Goal: Task Accomplishment & Management: Use online tool/utility

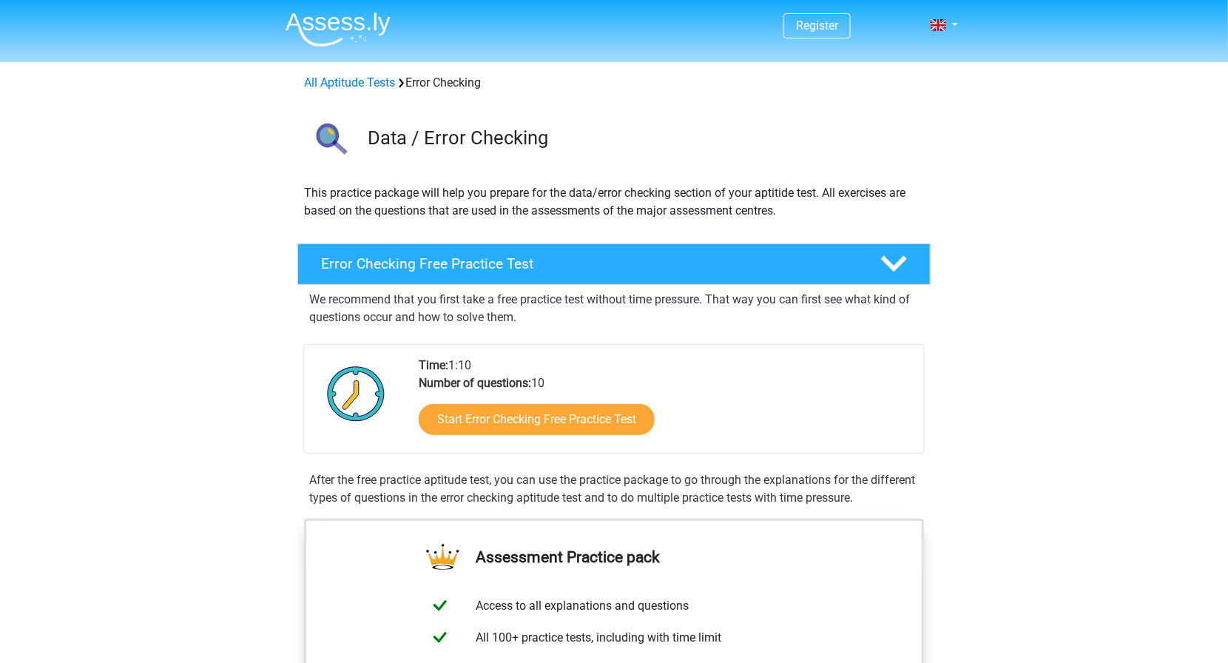
scroll to position [342, 0]
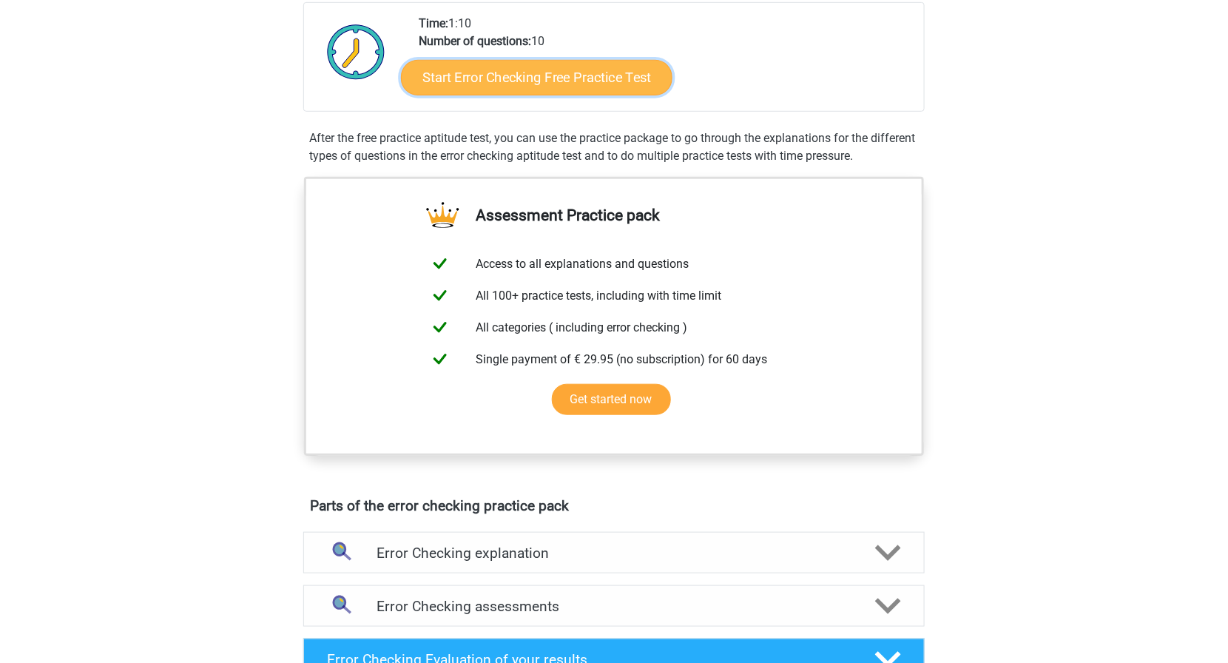
click at [565, 75] on link "Start Error Checking Free Practice Test" at bounding box center [536, 77] width 271 height 35
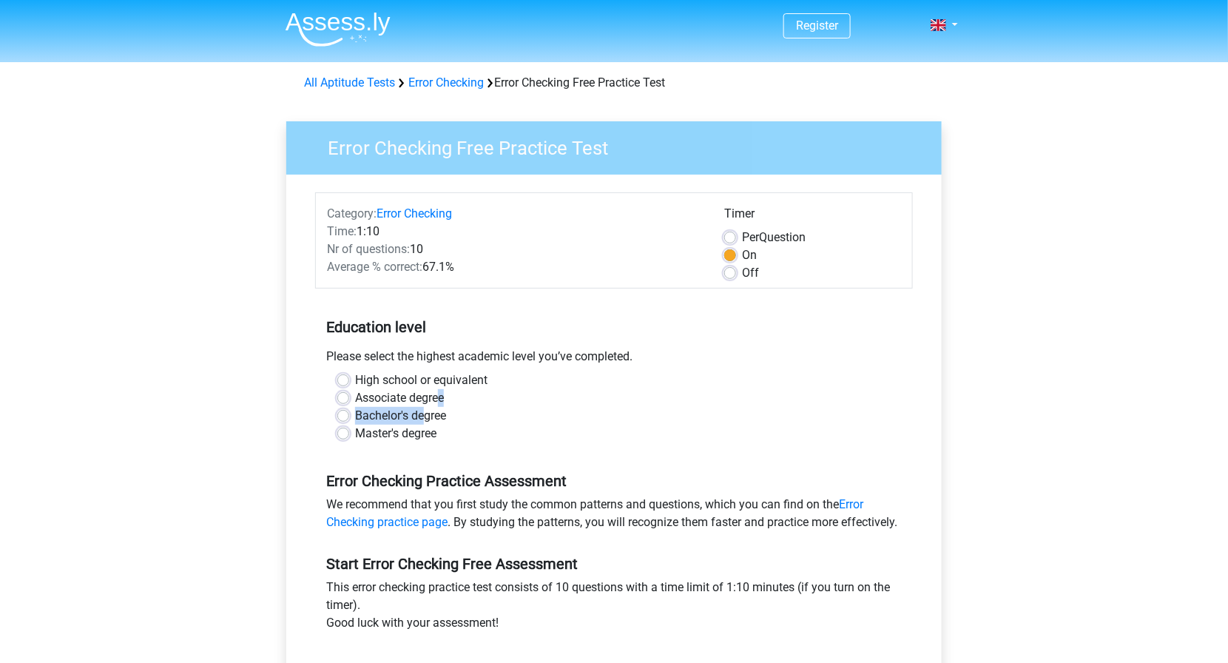
drag, startPoint x: 437, startPoint y: 394, endPoint x: 426, endPoint y: 414, distance: 22.8
click at [426, 414] on div "High school or equivalent Associate degree Bachelor's degree Master's degree" at bounding box center [613, 406] width 575 height 71
click at [426, 414] on label "Bachelor's degree" at bounding box center [400, 416] width 91 height 18
click at [349, 414] on input "Bachelor's degree" at bounding box center [343, 414] width 12 height 15
radio input "true"
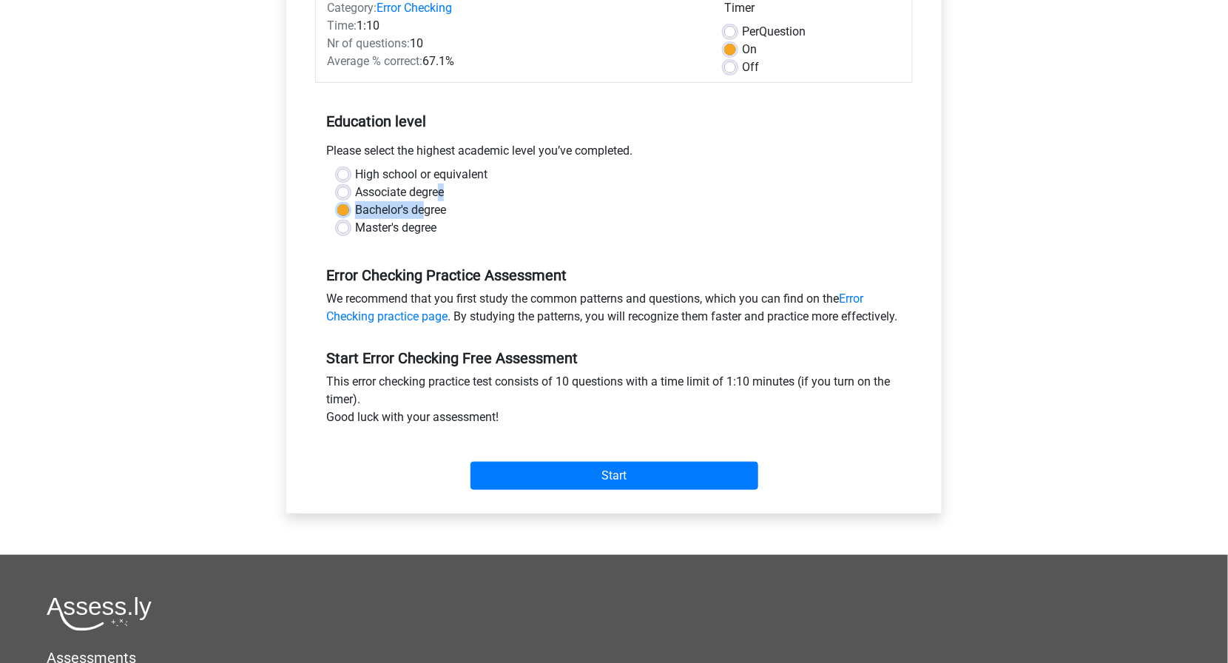
scroll to position [208, 0]
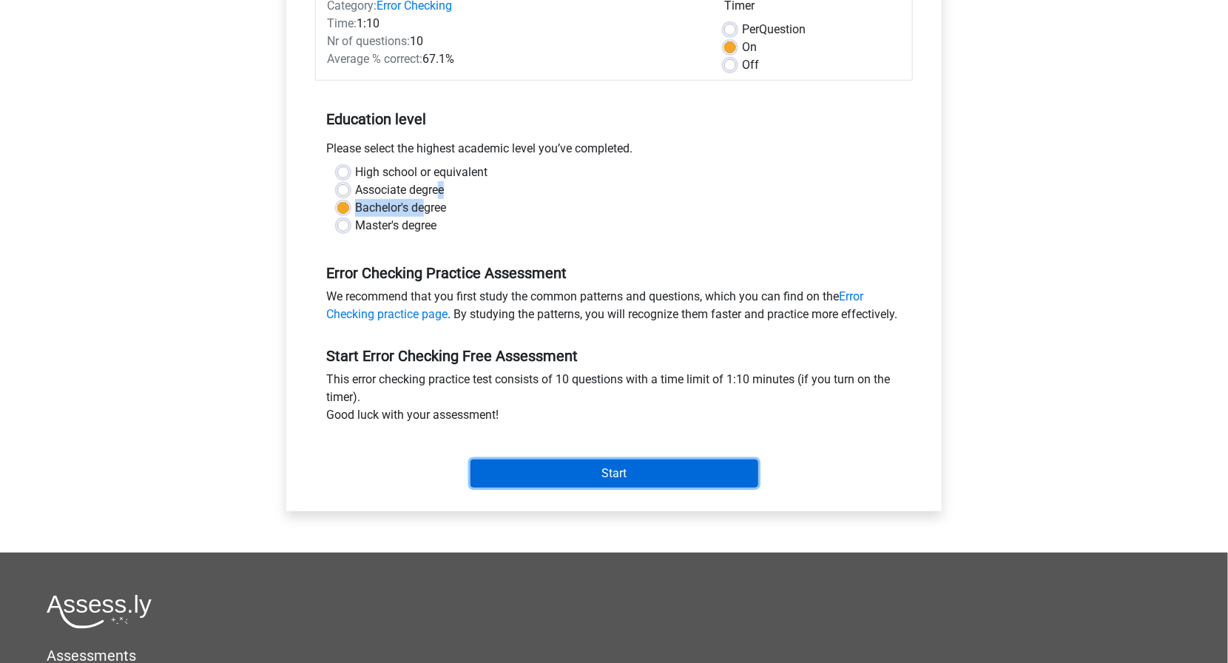
click at [601, 487] on input "Start" at bounding box center [614, 473] width 288 height 28
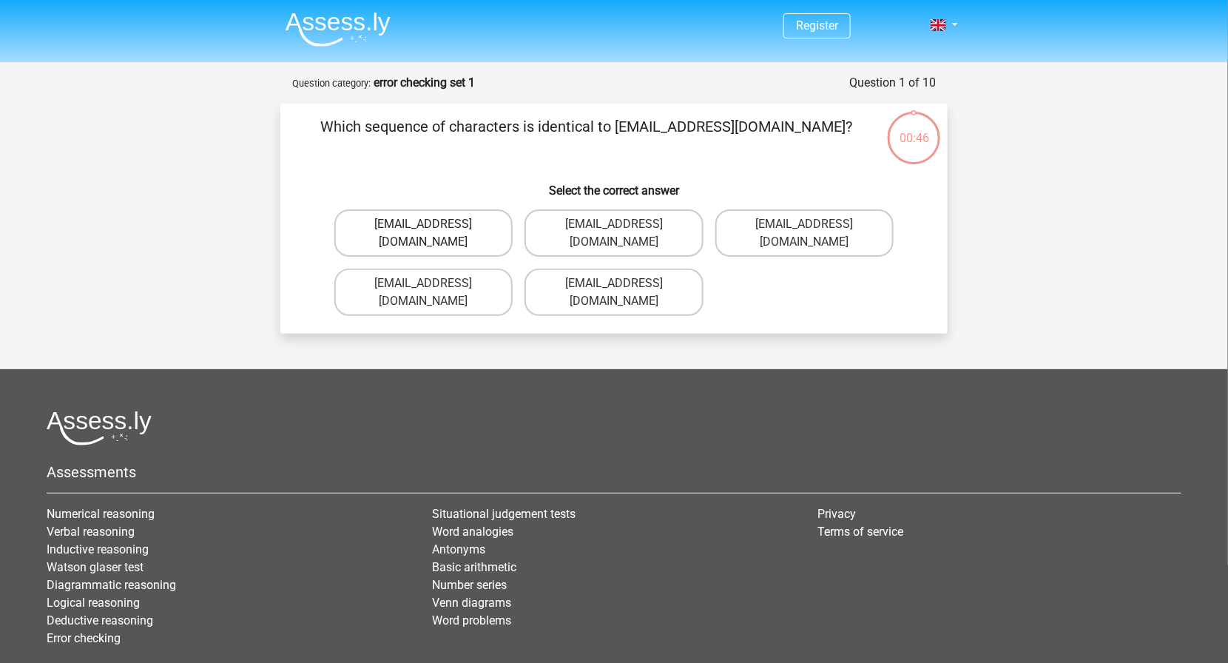
click at [466, 231] on label "[EMAIL_ADDRESS][DOMAIN_NAME]" at bounding box center [423, 232] width 178 height 47
click at [433, 231] on input "Evie_Meade@jointmail.com.uk" at bounding box center [429, 229] width 10 height 10
radio input "true"
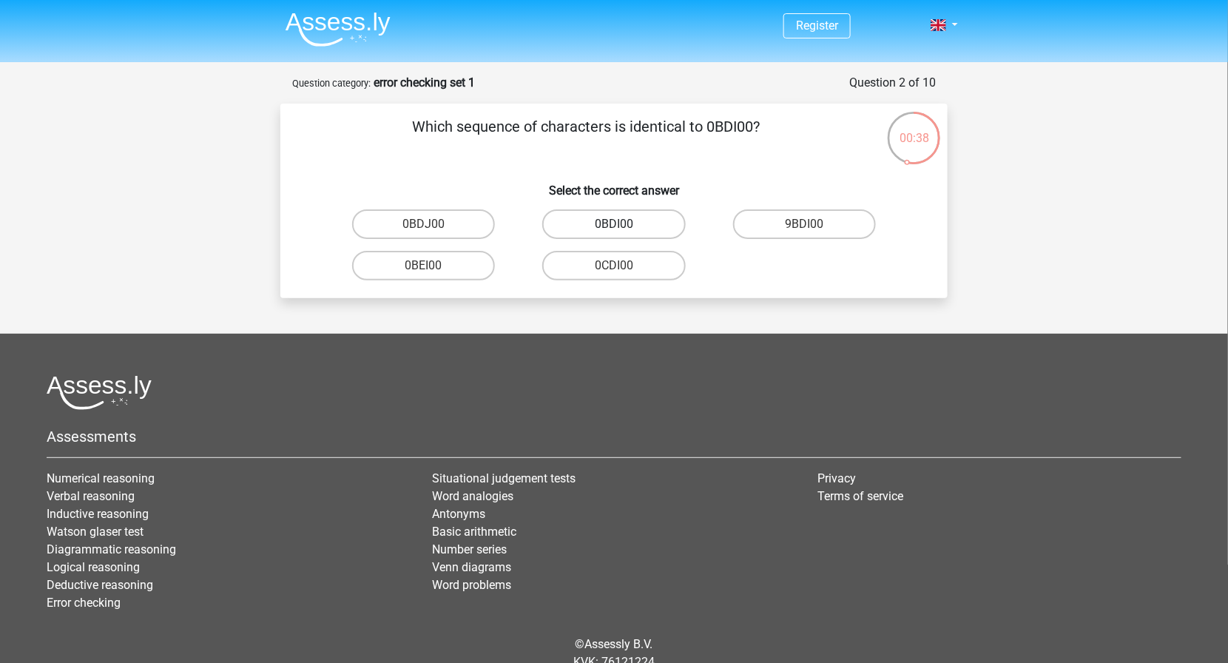
click at [657, 223] on label "0BDI00" at bounding box center [613, 224] width 143 height 30
click at [623, 224] on input "0BDI00" at bounding box center [619, 229] width 10 height 10
radio input "true"
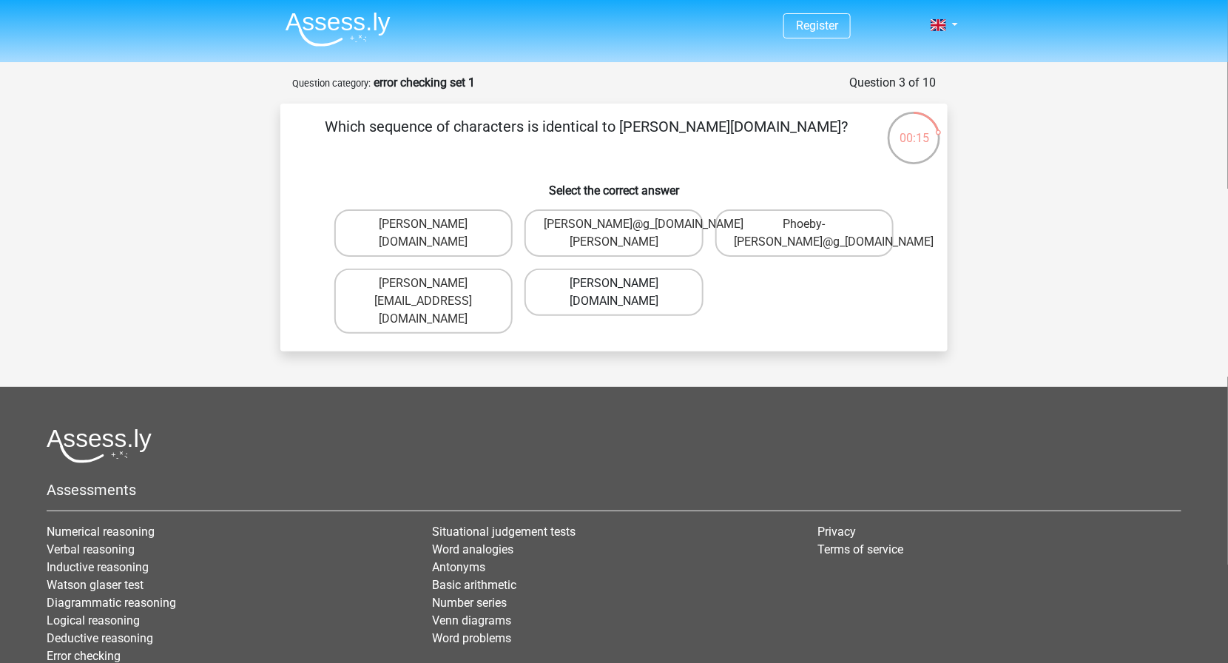
click at [686, 296] on label "Phoebe-Patterson@g_mail.gr" at bounding box center [613, 291] width 178 height 47
click at [623, 293] on input "Phoebe-Patterson@g_mail.gr" at bounding box center [619, 288] width 10 height 10
radio input "true"
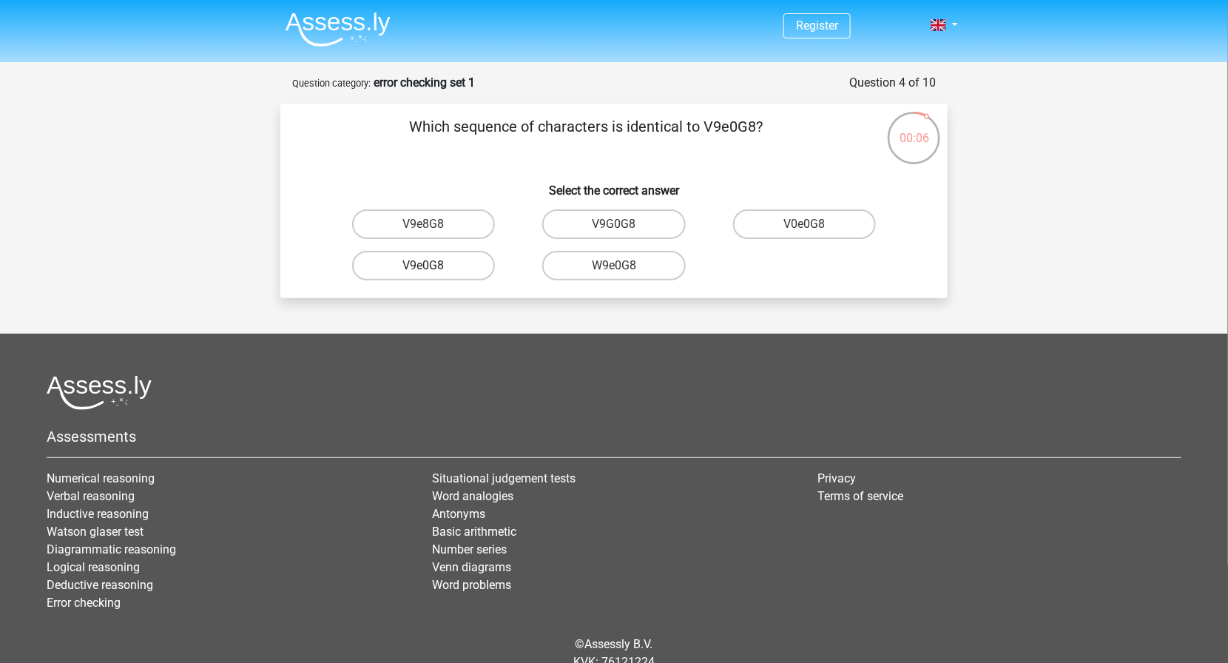
click at [464, 263] on label "V9e0G8" at bounding box center [423, 266] width 143 height 30
click at [433, 265] on input "V9e0G8" at bounding box center [429, 270] width 10 height 10
radio input "true"
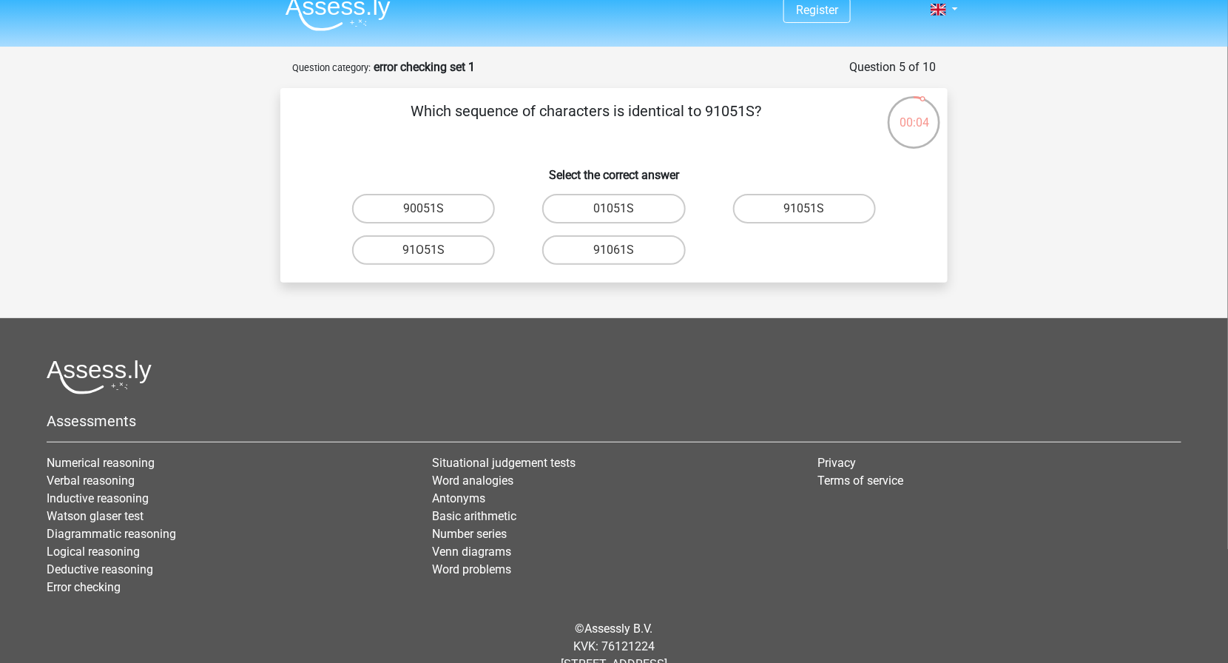
scroll to position [15, 0]
